Goal: Book appointment/travel/reservation

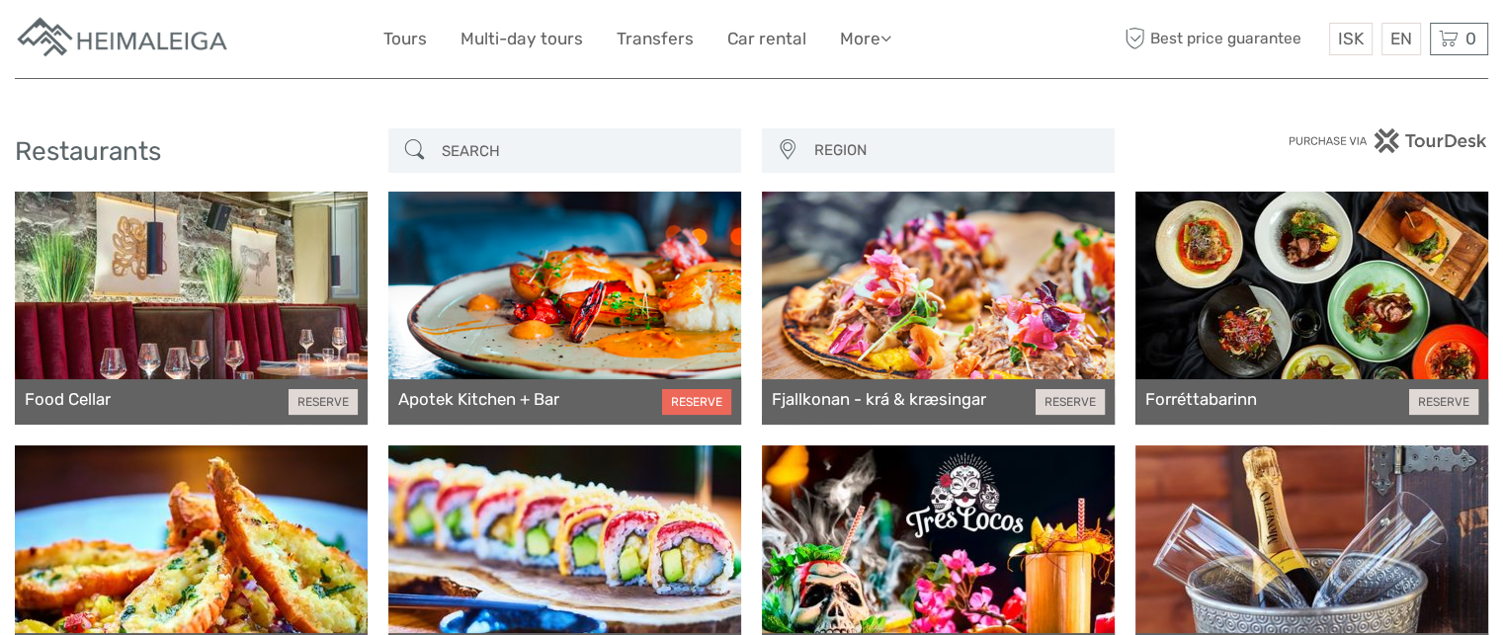
click at [693, 401] on link "RESERVE" at bounding box center [696, 402] width 69 height 26
